Goal: Information Seeking & Learning: Check status

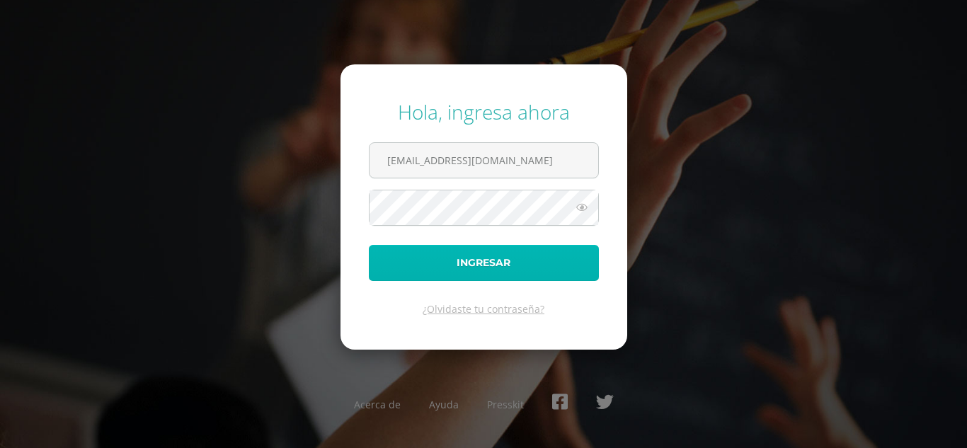
click at [431, 263] on button "Ingresar" at bounding box center [484, 263] width 230 height 36
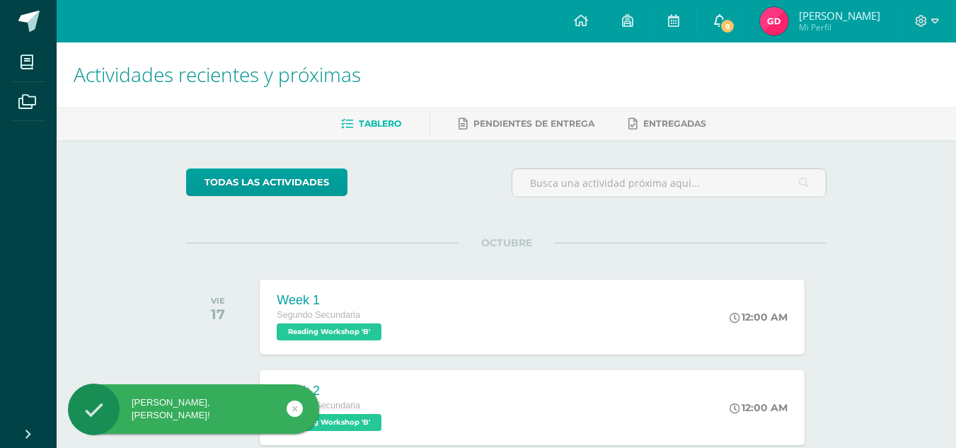
click at [726, 30] on span "8" at bounding box center [728, 26] width 16 height 16
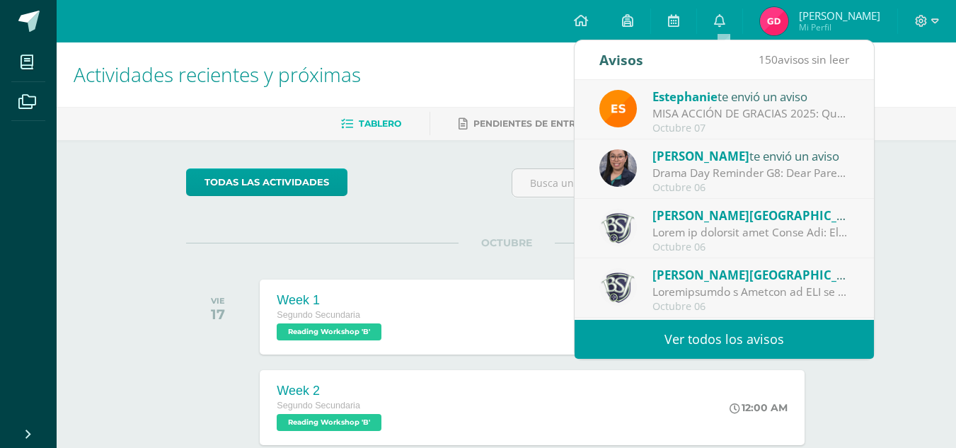
click at [404, 69] on h1 "Actividades recientes y próximas" at bounding box center [507, 74] width 866 height 64
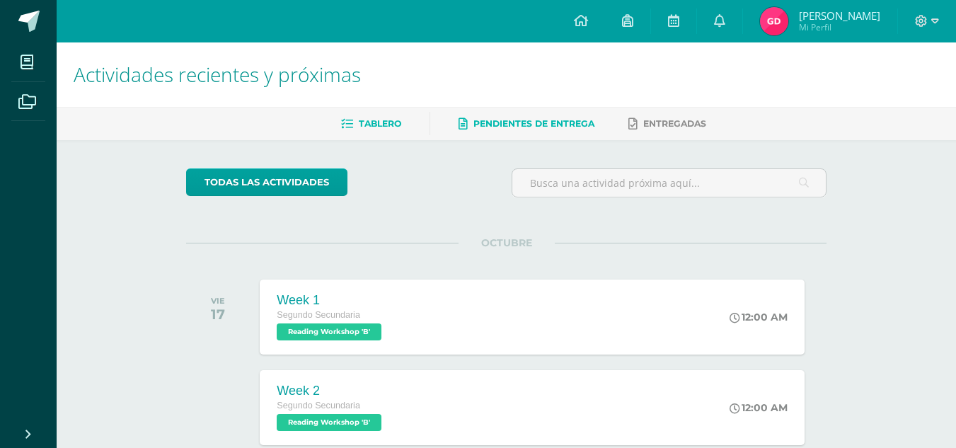
click at [500, 125] on span "Pendientes de entrega" at bounding box center [534, 123] width 121 height 11
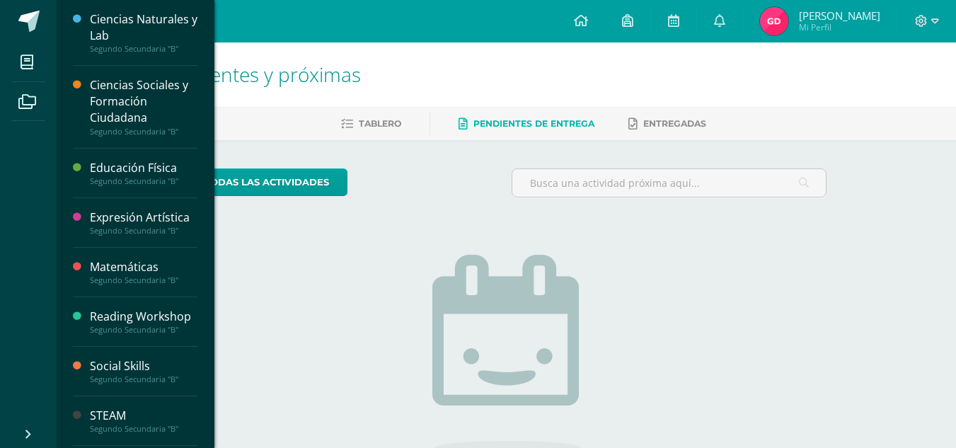
click at [133, 261] on div "Matemáticas" at bounding box center [144, 267] width 108 height 16
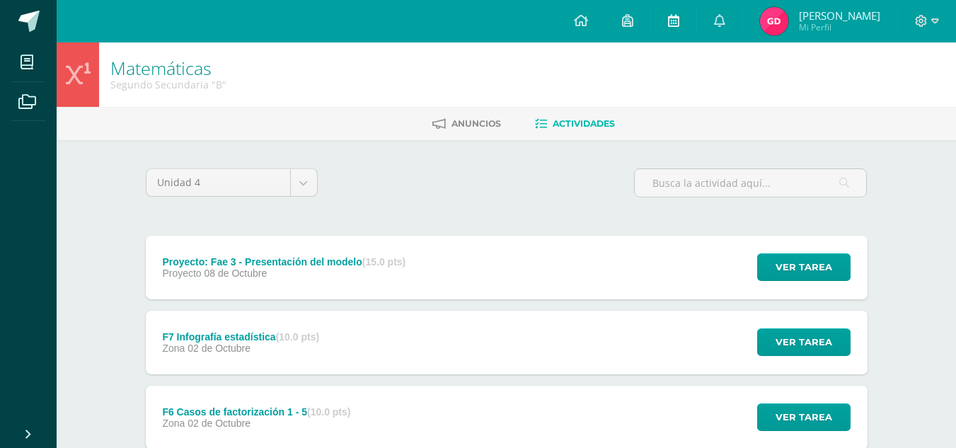
click at [675, 20] on icon at bounding box center [673, 20] width 11 height 13
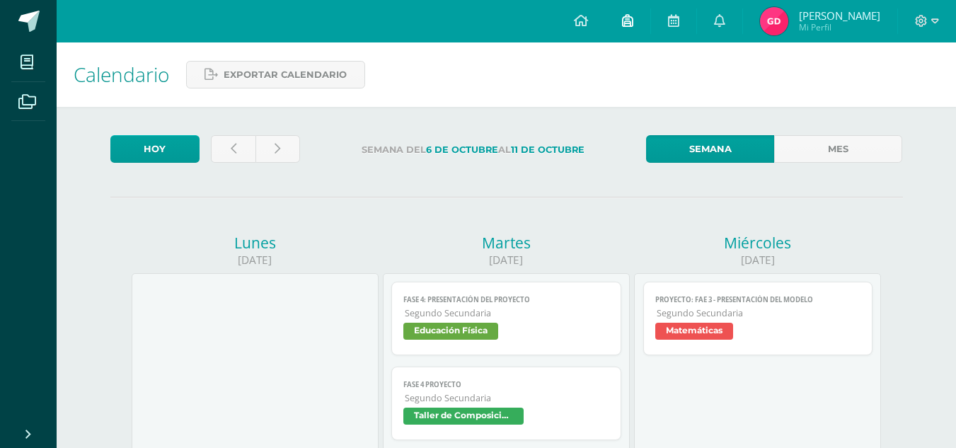
click at [631, 21] on icon at bounding box center [627, 20] width 11 height 13
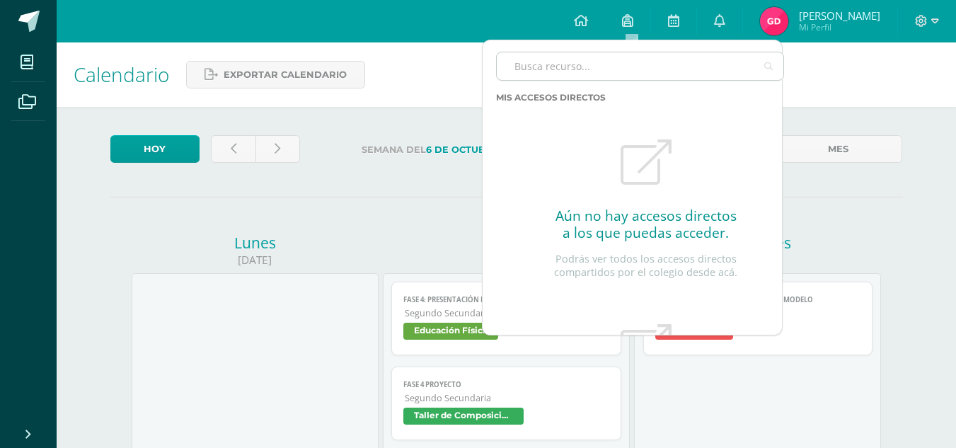
click at [572, 73] on input "text" at bounding box center [640, 66] width 287 height 28
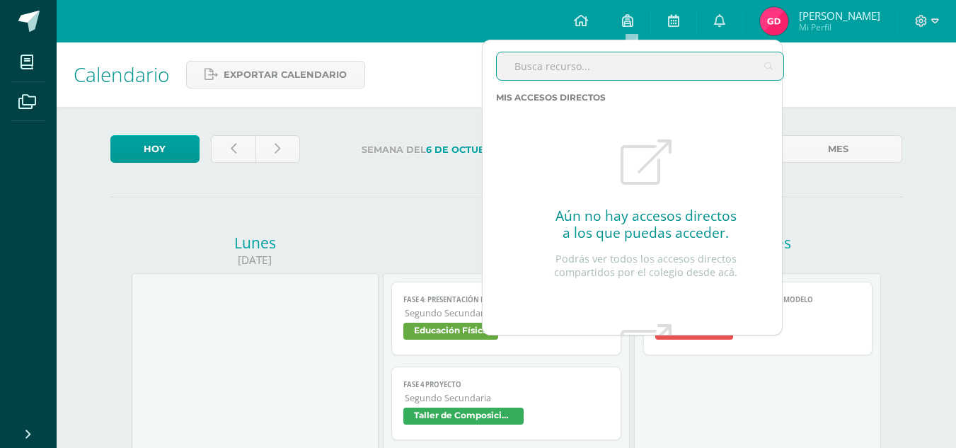
type input "reporte"
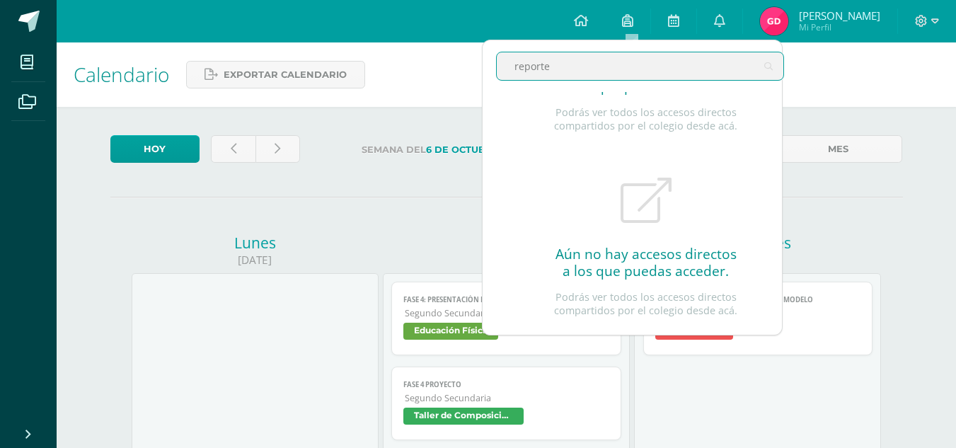
scroll to position [5, 0]
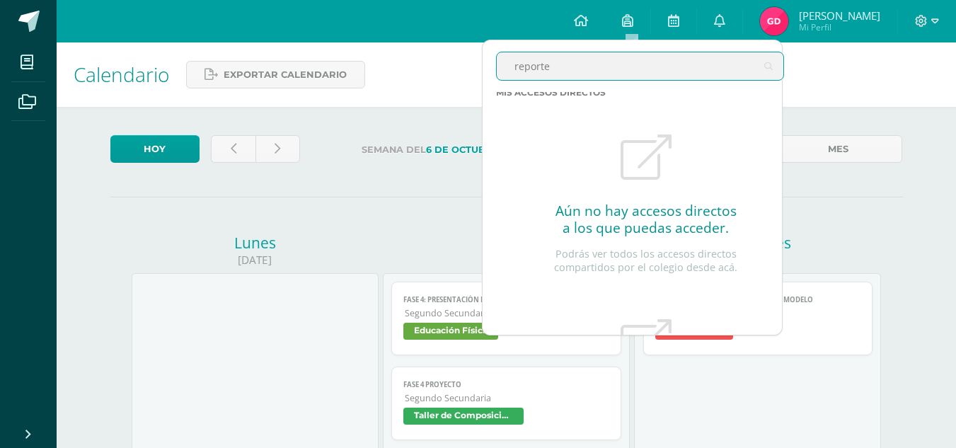
click at [594, 71] on input "reporte" at bounding box center [640, 66] width 287 height 28
click at [579, 63] on input "reporte" at bounding box center [640, 66] width 287 height 28
click at [585, 22] on icon at bounding box center [581, 20] width 14 height 13
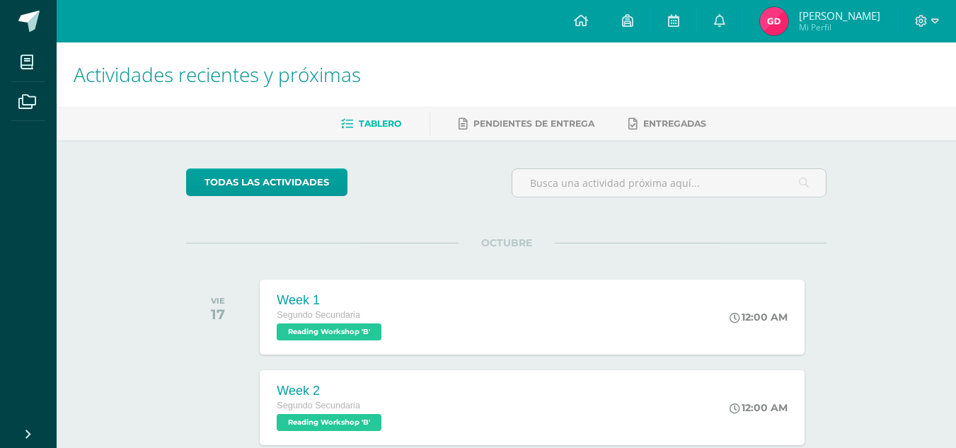
click at [395, 135] on link "Tablero" at bounding box center [371, 124] width 60 height 23
click at [934, 23] on icon at bounding box center [936, 20] width 8 height 5
click at [758, 52] on h1 "Actividades recientes y próximas" at bounding box center [507, 74] width 866 height 64
click at [807, 27] on span "Mi Perfil" at bounding box center [839, 27] width 81 height 12
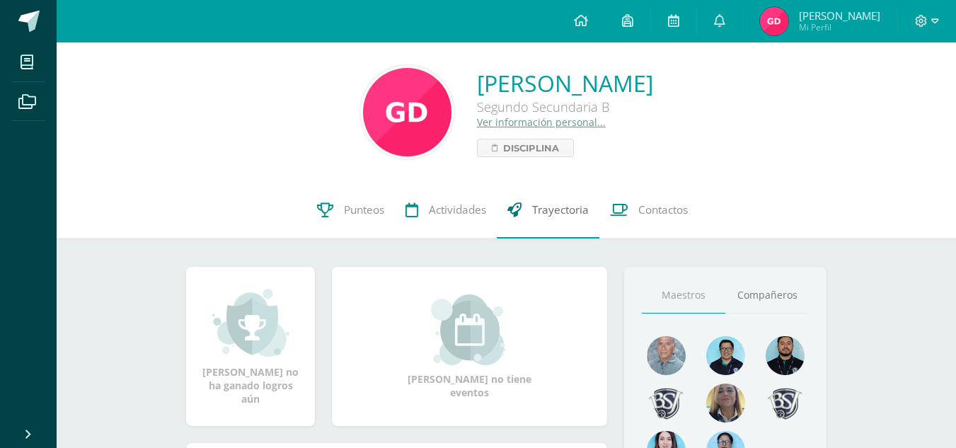
click at [577, 214] on span "Trayectoria" at bounding box center [560, 209] width 57 height 15
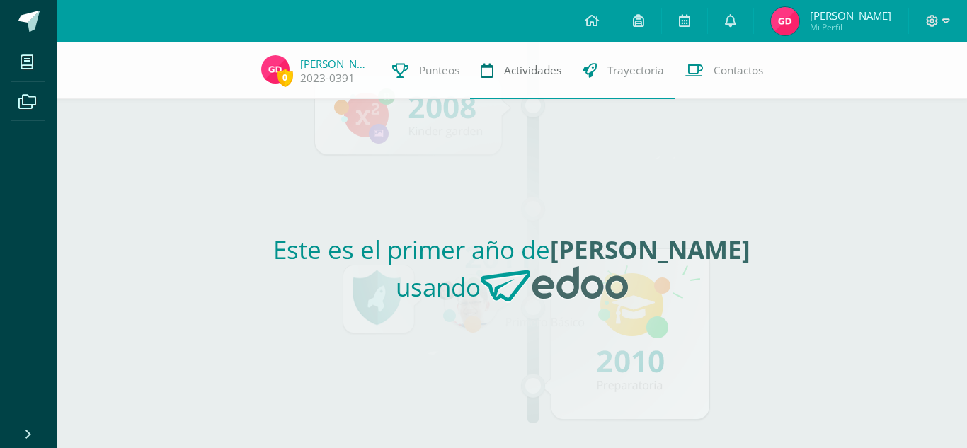
click at [519, 68] on span "Actividades" at bounding box center [532, 70] width 57 height 15
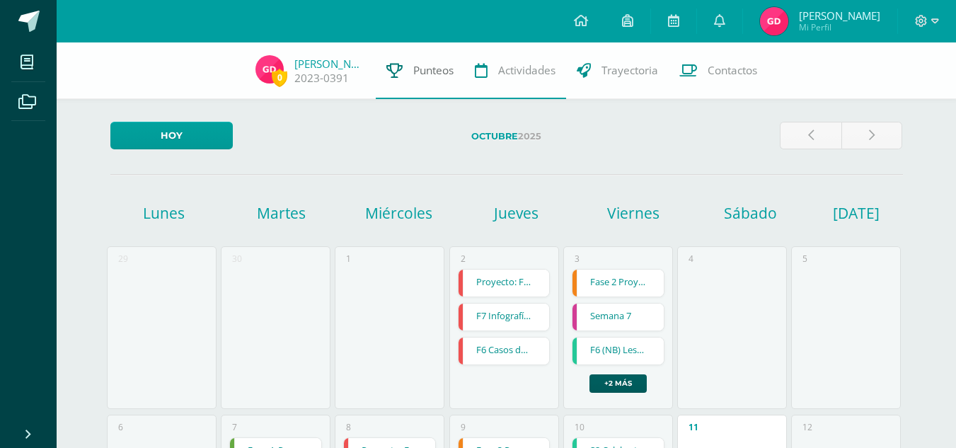
click at [428, 76] on span "Punteos" at bounding box center [433, 70] width 40 height 15
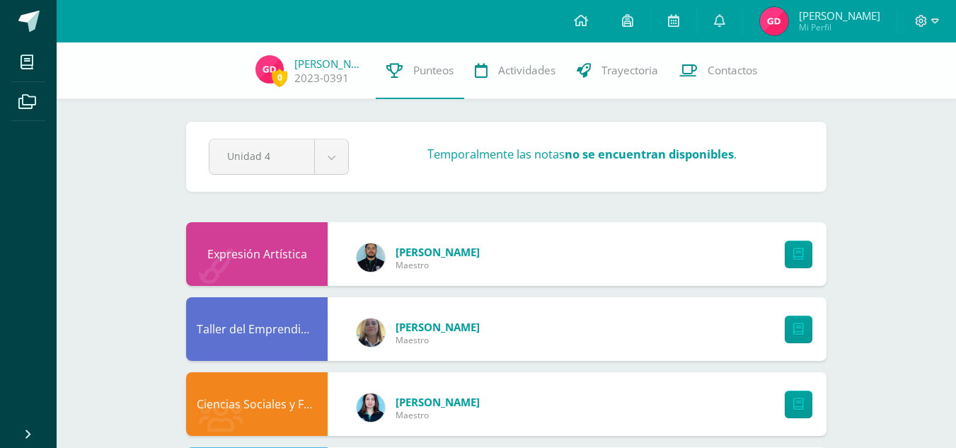
click at [284, 241] on div "Expresión Artística" at bounding box center [257, 254] width 142 height 64
click at [795, 261] on icon at bounding box center [799, 254] width 11 height 12
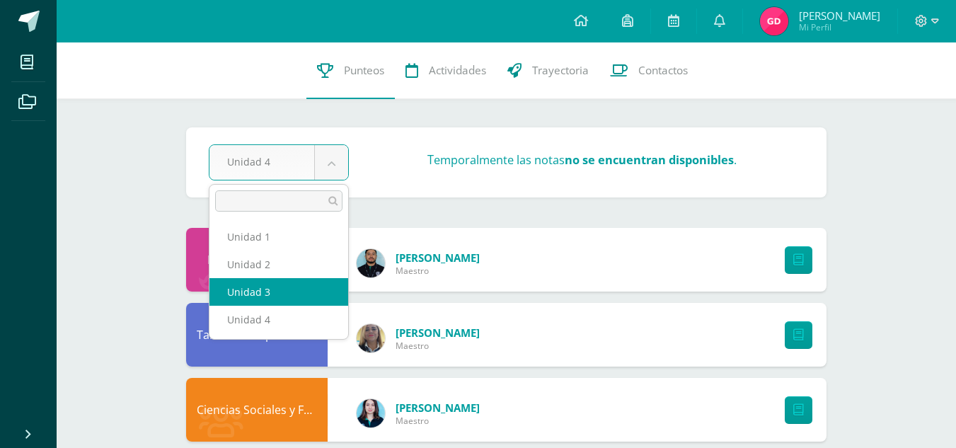
select select "Unidad 3"
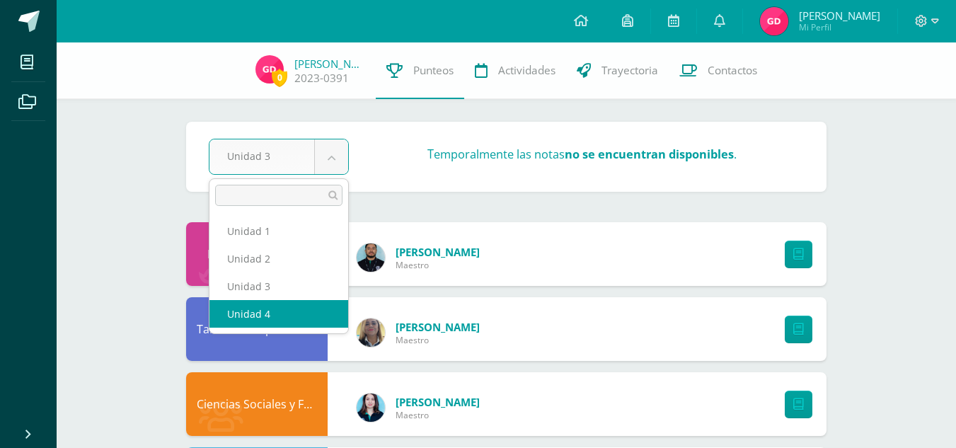
select select "Unidad 4"
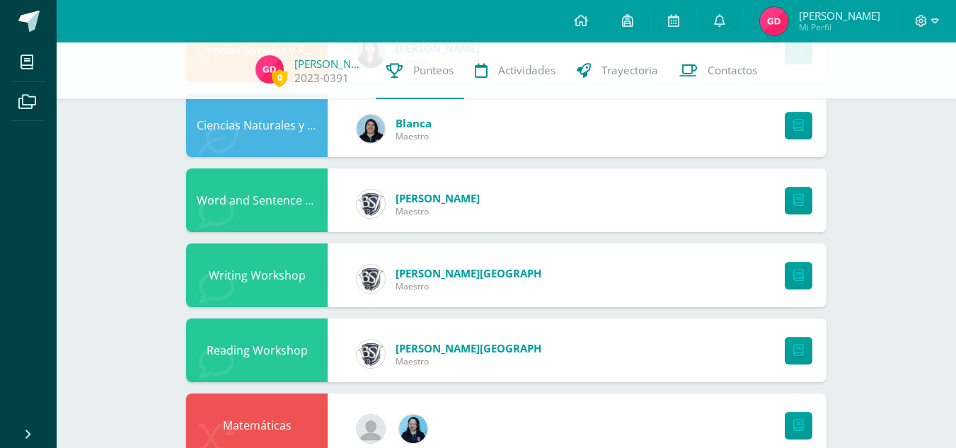
scroll to position [842, 0]
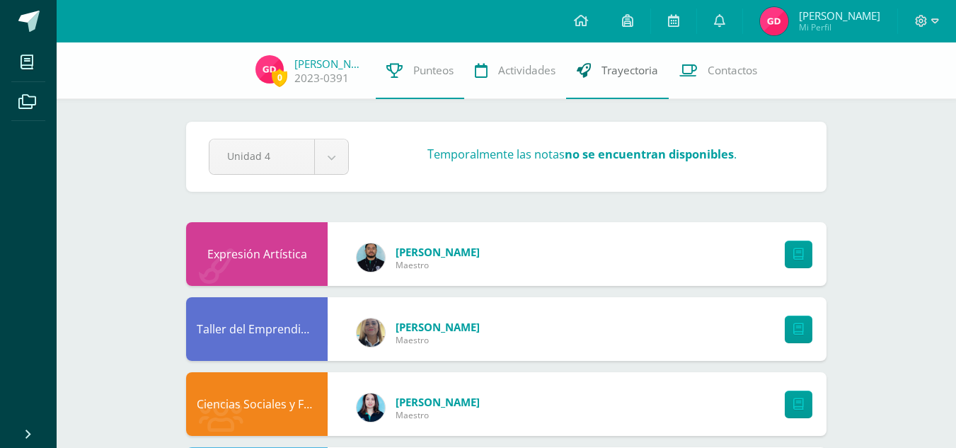
click at [636, 72] on span "Trayectoria" at bounding box center [630, 70] width 57 height 15
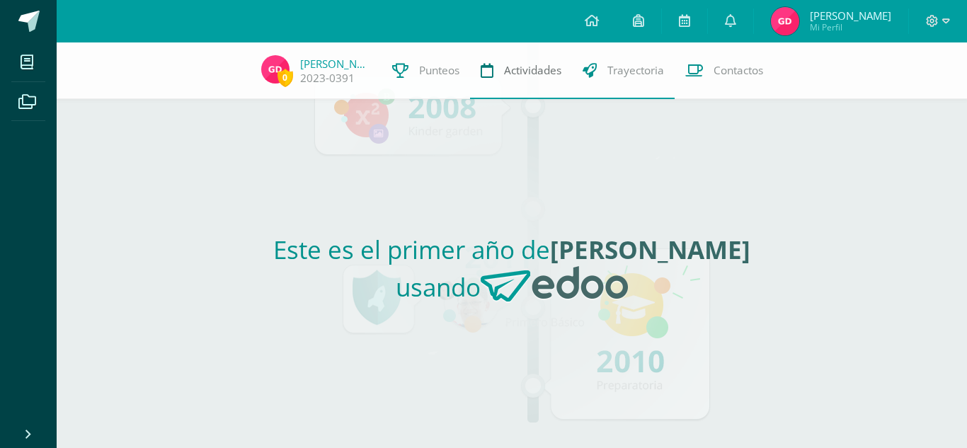
click at [522, 70] on span "Actividades" at bounding box center [532, 70] width 57 height 15
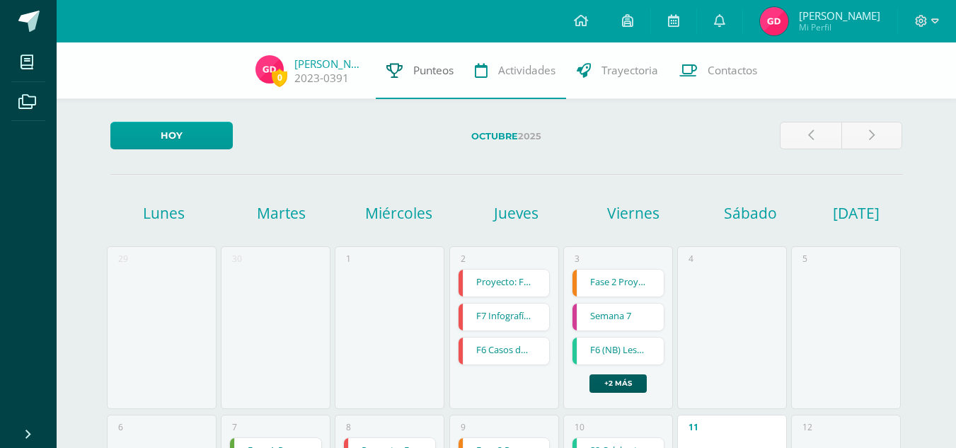
click at [428, 72] on span "Punteos" at bounding box center [433, 70] width 40 height 15
